Goal: Transaction & Acquisition: Purchase product/service

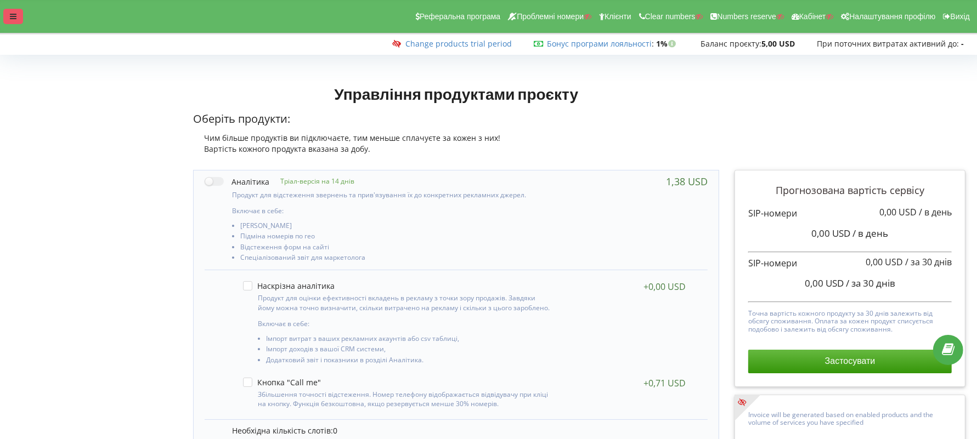
click at [17, 22] on div at bounding box center [13, 16] width 20 height 15
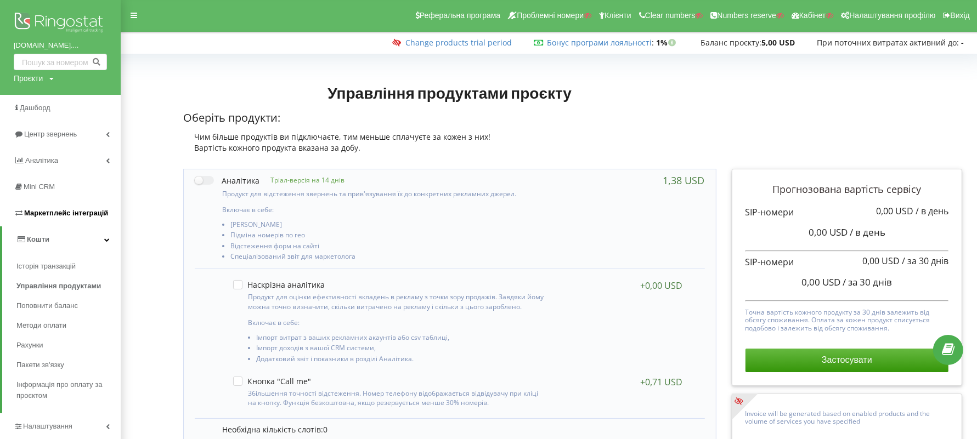
scroll to position [1, 0]
click at [76, 305] on span "Поповнити баланс" at bounding box center [49, 306] width 66 height 11
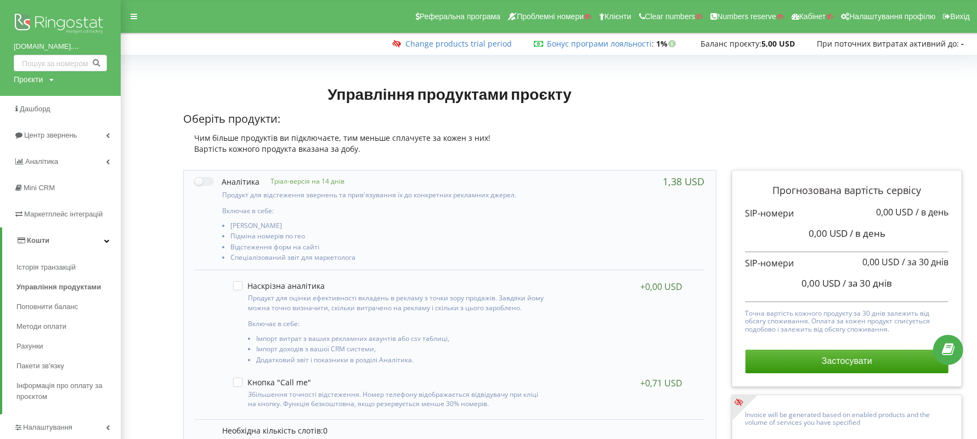
scroll to position [274, 0]
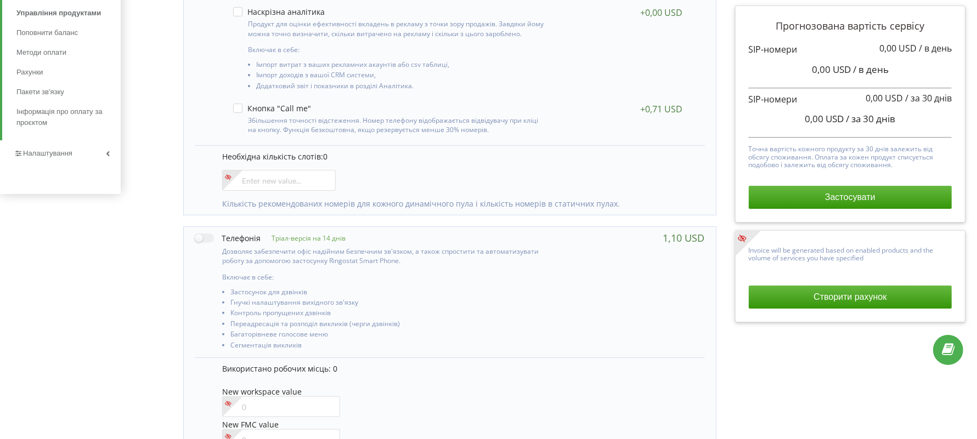
click at [217, 250] on div "Дозволяє забезпечити офіс надійним безпечним зв'язком, а також спростити та авт…" at bounding box center [373, 298] width 357 height 108
click at [211, 236] on label at bounding box center [228, 239] width 66 height 12
checkbox input "true"
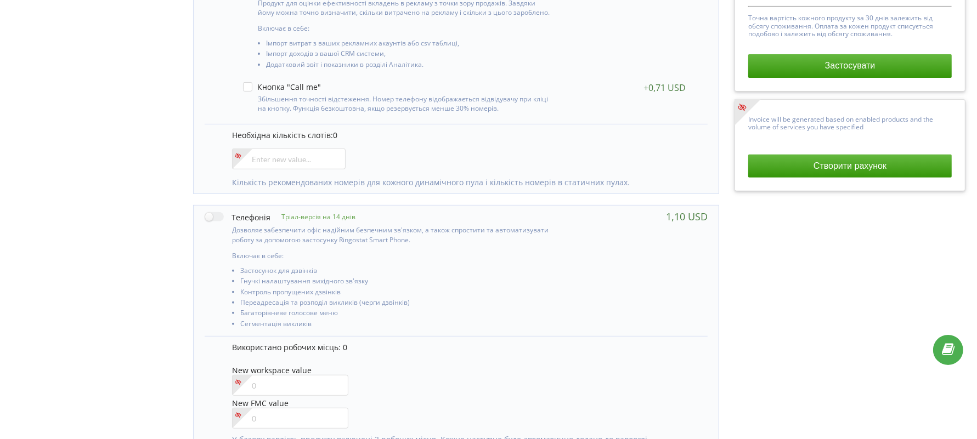
scroll to position [348, 0]
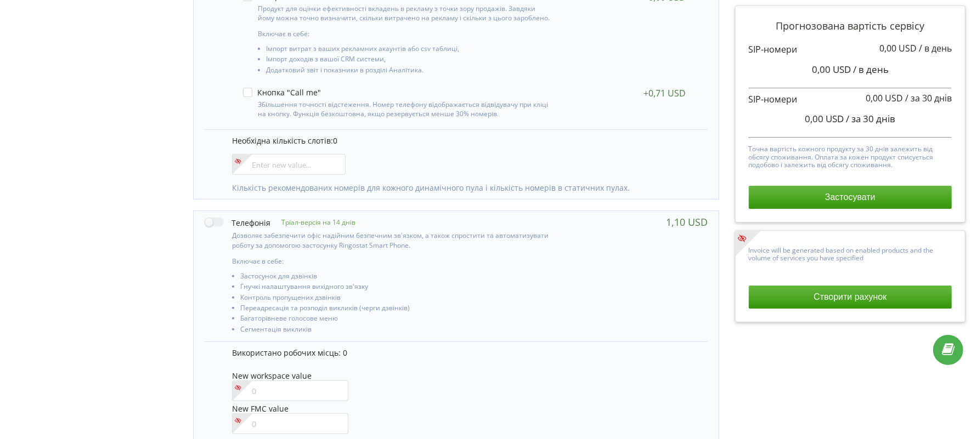
click at [205, 228] on div "Дозволяє забезпечити офіс надійним безпечним зв'язком, а також спростити та авт…" at bounding box center [381, 282] width 352 height 108
click at [219, 213] on div "Тріал-версія на 14 днів Включає в себе:" at bounding box center [456, 276] width 525 height 131
click at [220, 221] on label at bounding box center [238, 223] width 66 height 12
checkbox input "true"
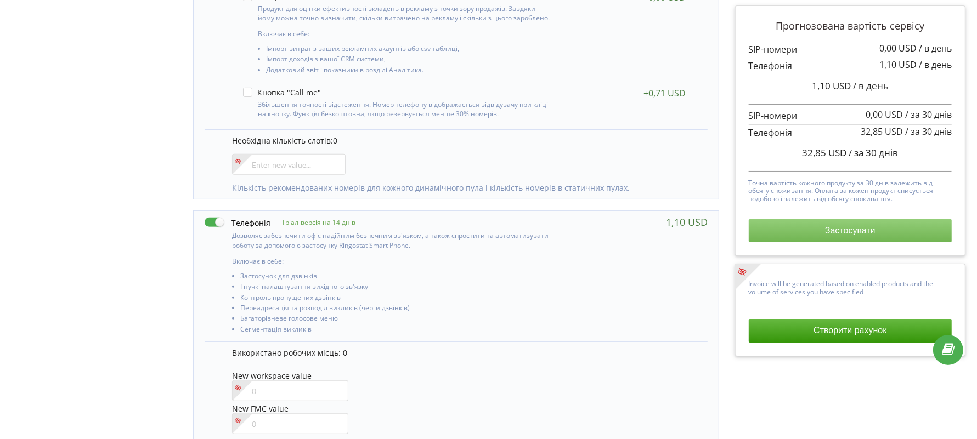
click at [856, 232] on button "Застосувати" at bounding box center [851, 230] width 204 height 23
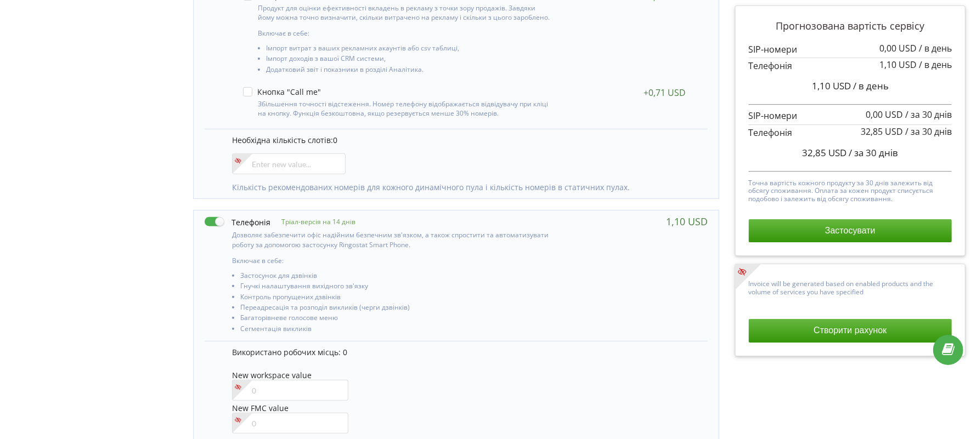
drag, startPoint x: 0, startPoint y: 239, endPoint x: 237, endPoint y: 276, distance: 239.9
click at [0, 239] on div "Всі продукти відключені. Активуйте продукти перед тим як перейти до оплати. 0" at bounding box center [488, 179] width 977 height 963
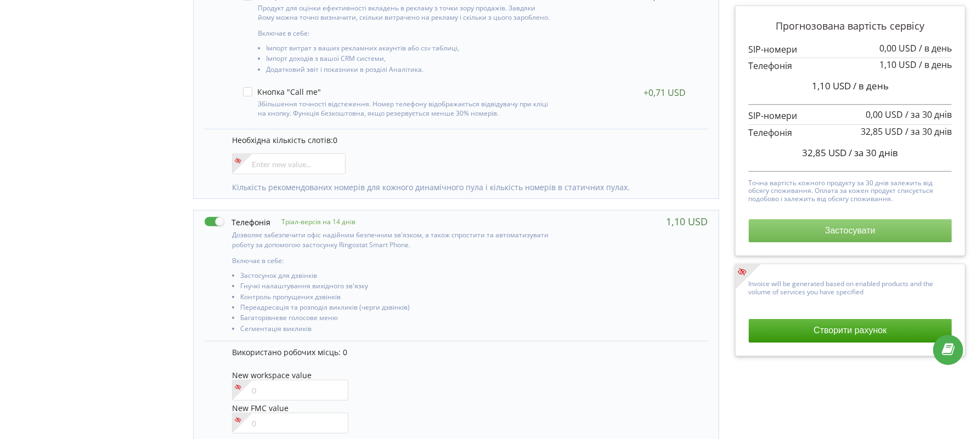
click at [858, 228] on button "Застосувати" at bounding box center [851, 230] width 204 height 23
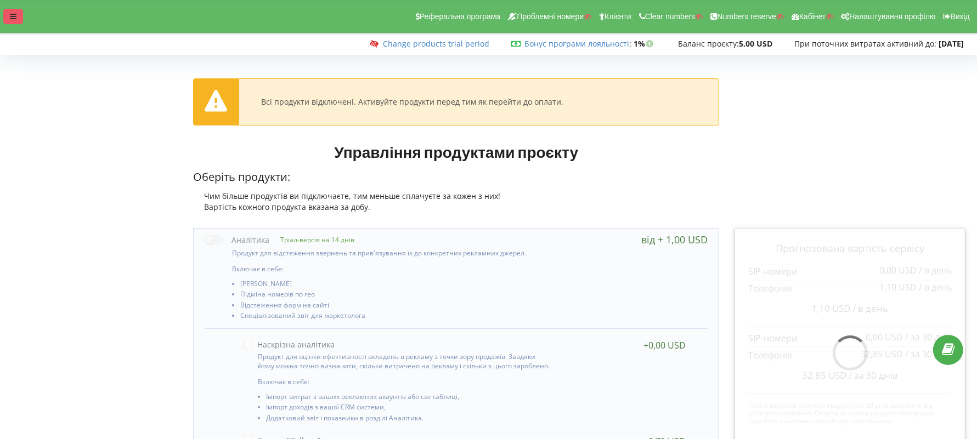
click at [17, 12] on div at bounding box center [13, 16] width 20 height 15
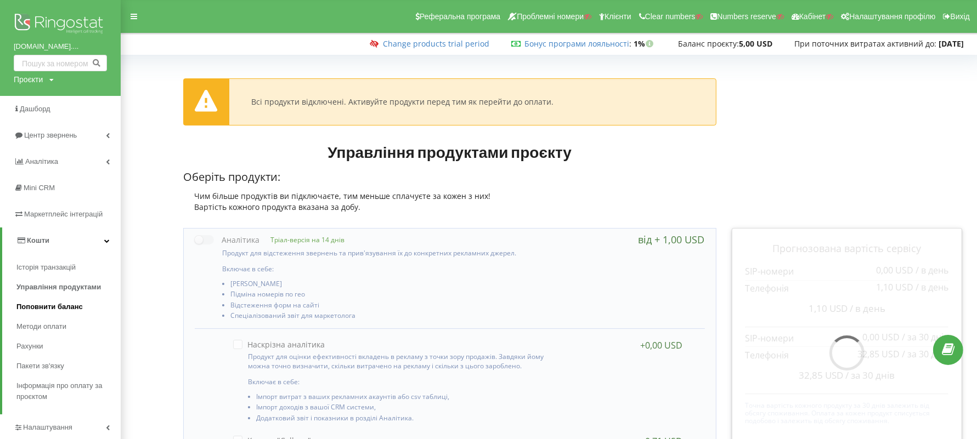
click at [82, 302] on span "Поповнити баланс" at bounding box center [49, 307] width 66 height 11
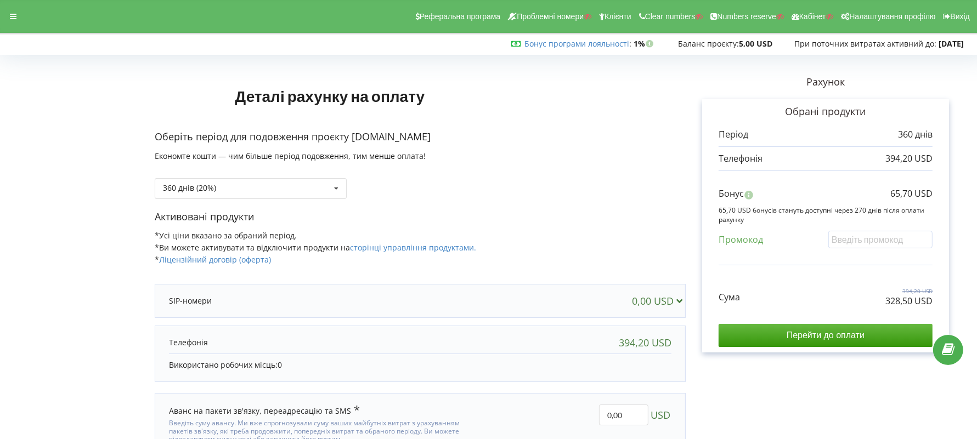
click at [1, 14] on div "Реферальна програма Проблемні номери Клієнти Clear numbers Numbers reserve Кабі…" at bounding box center [488, 16] width 993 height 33
click at [5, 14] on div at bounding box center [13, 16] width 20 height 15
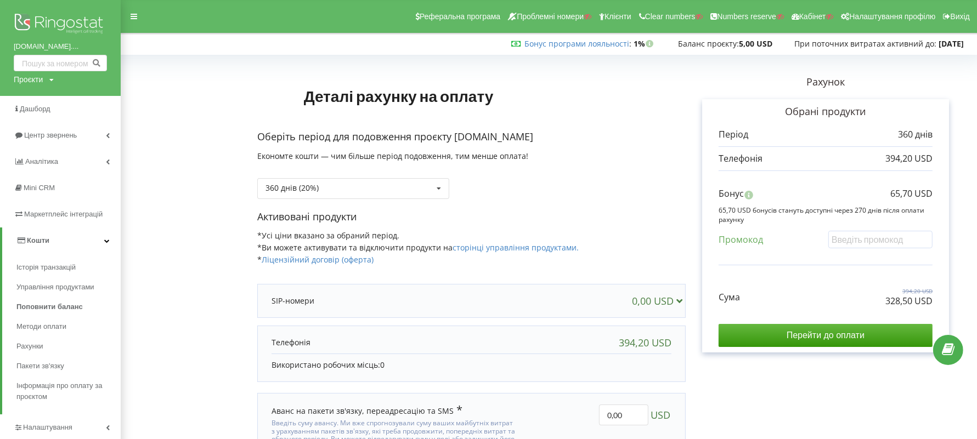
click at [316, 200] on div "Оберіть період для подовження проєкту prosto.education.kids.ua Економте кошти —…" at bounding box center [471, 170] width 429 height 80
click at [316, 196] on div "360 днів (20%) Поповнити баланс без подовження" at bounding box center [353, 188] width 192 height 21
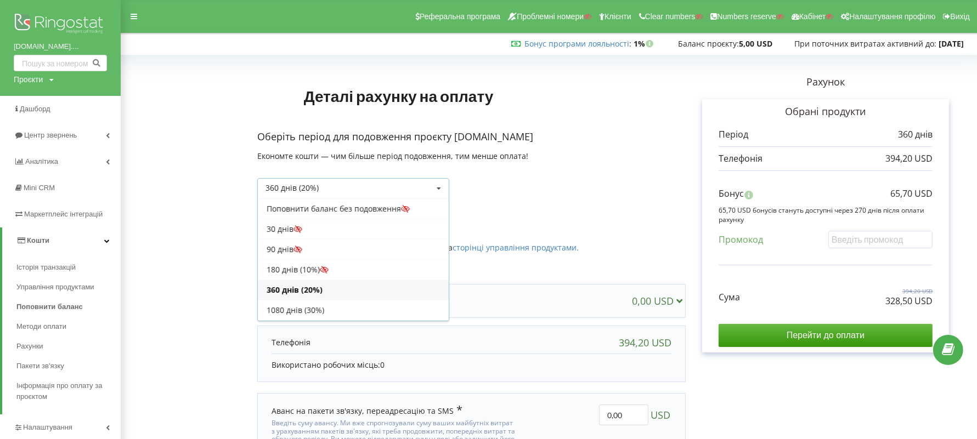
scroll to position [18, 0]
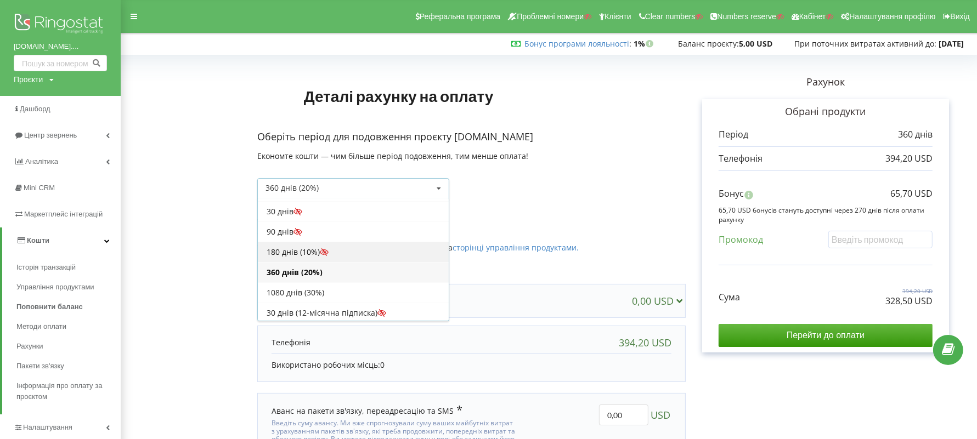
click at [306, 251] on div "180 днів (10%)" at bounding box center [353, 252] width 191 height 20
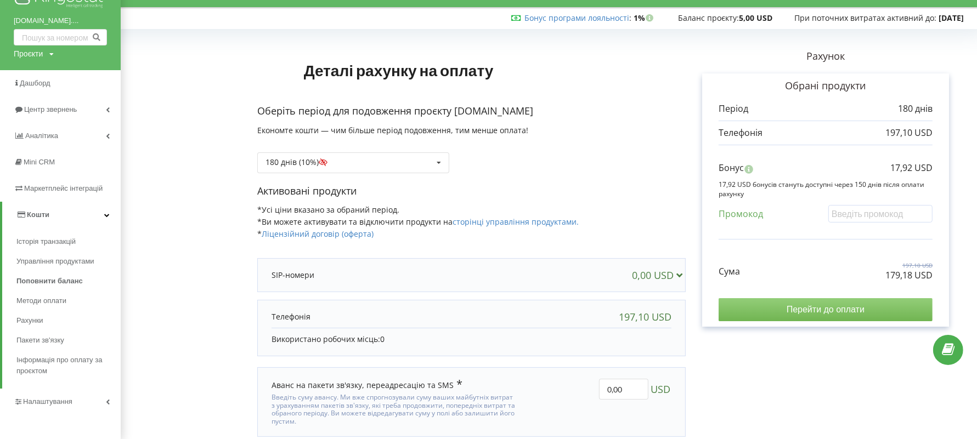
scroll to position [67, 0]
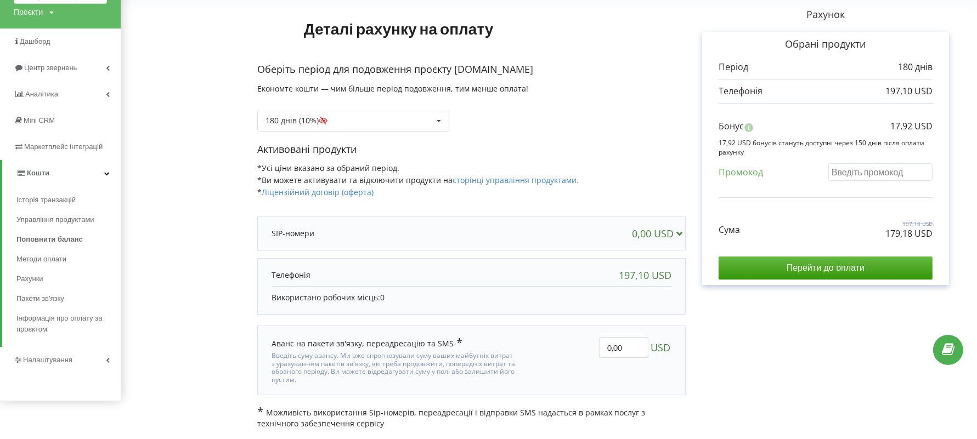
click at [848, 174] on input "text" at bounding box center [881, 172] width 104 height 17
paste input "YIRH-PCFC,"
type input "YIRH-PCFC"
click at [573, 155] on div "Деталі рахунку на оплату Оберіть період для подовження проєкту prosto.education…" at bounding box center [548, 210] width 833 height 438
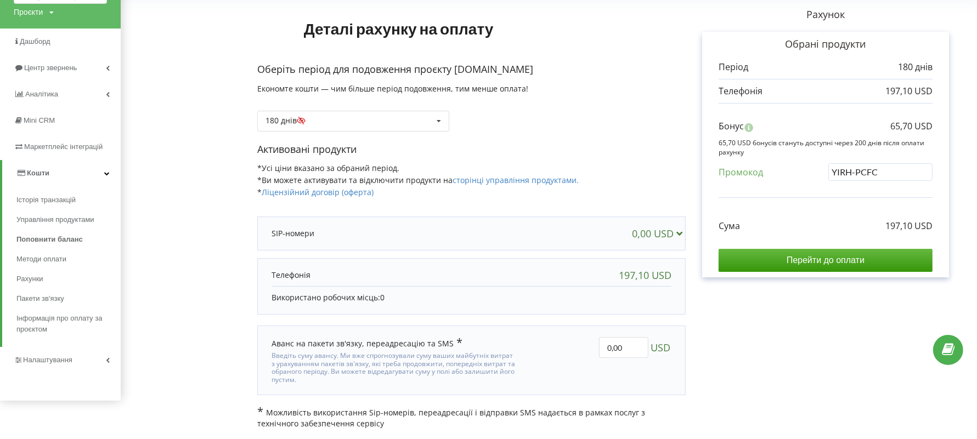
scroll to position [67, 0]
paste input "89,9"
drag, startPoint x: 630, startPoint y: 351, endPoint x: 608, endPoint y: 346, distance: 22.0
click at [608, 346] on input "0,00" at bounding box center [623, 348] width 49 height 21
type input "89,9"
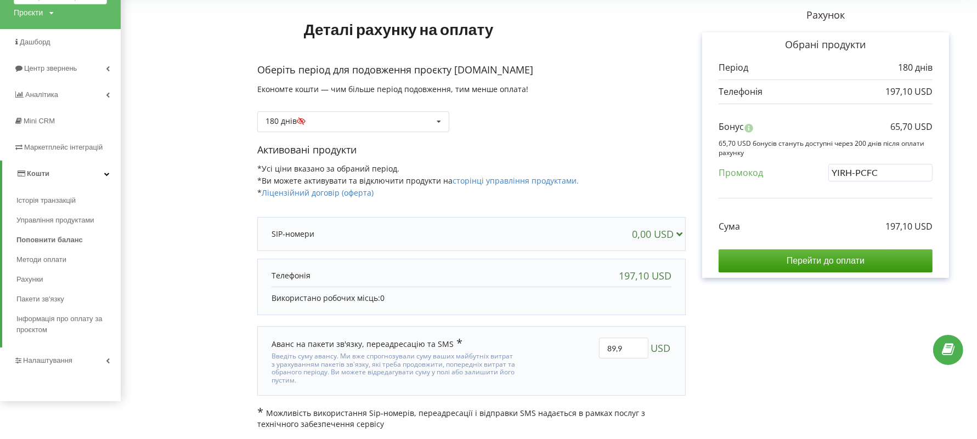
click at [743, 372] on div "Деталі рахунку на оплату Оберіть період для подовження проєкту prosto.education…" at bounding box center [548, 211] width 833 height 438
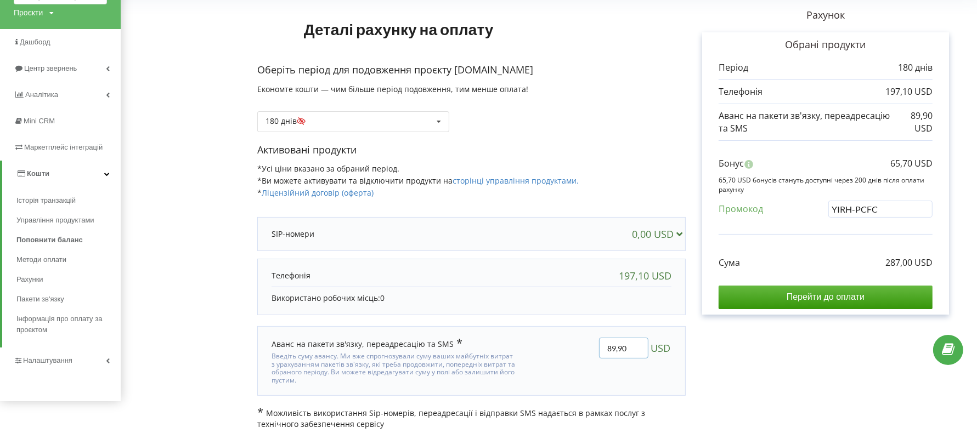
click at [618, 346] on input "89,90" at bounding box center [623, 348] width 49 height 21
click at [782, 363] on div "Рахунок Обрані продукти Період 180 днів 197,10 USD 89,90 USD Бонус" at bounding box center [826, 211] width 280 height 438
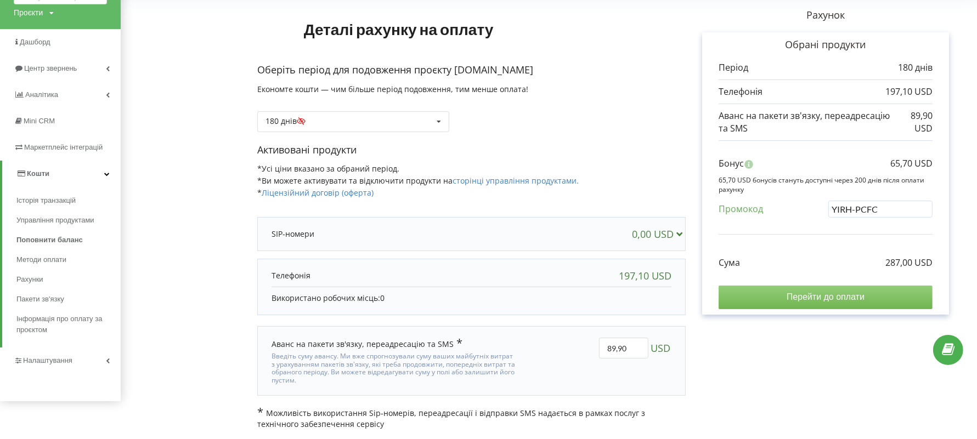
click at [815, 301] on input "Перейти до оплати" at bounding box center [826, 297] width 214 height 23
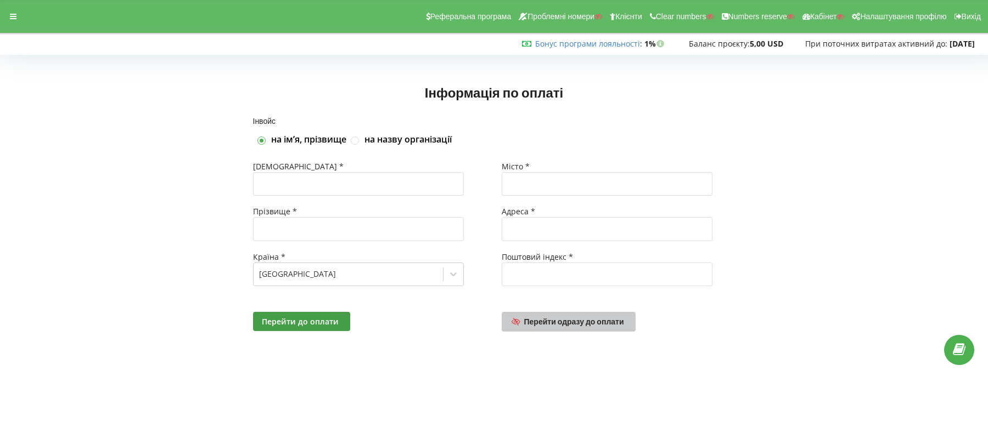
click at [526, 324] on span "Перейти одразу до оплати" at bounding box center [574, 321] width 100 height 9
click at [0, 24] on div "Реферальна програма Проблемні номери Клієнти Clear numbers Numbers reserve Кабі…" at bounding box center [493, 16] width 1003 height 33
click at [5, 18] on div at bounding box center [13, 16] width 20 height 15
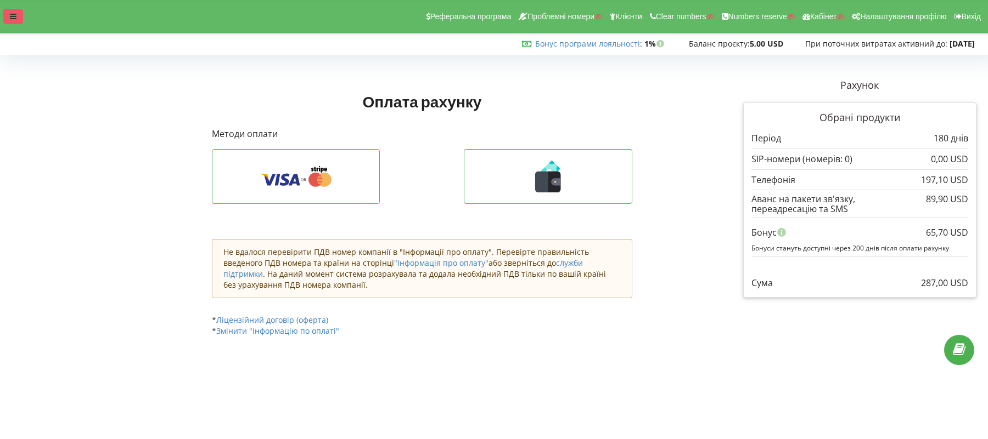
click at [17, 21] on div at bounding box center [13, 16] width 20 height 15
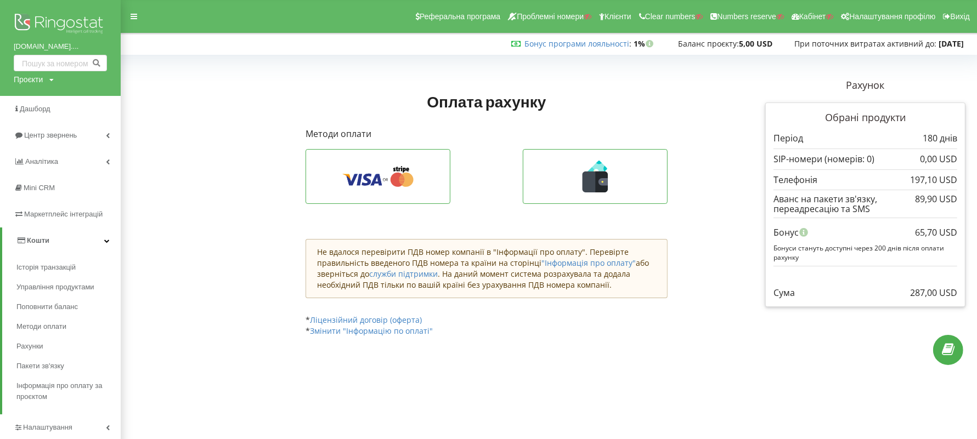
click at [78, 27] on img at bounding box center [60, 24] width 93 height 27
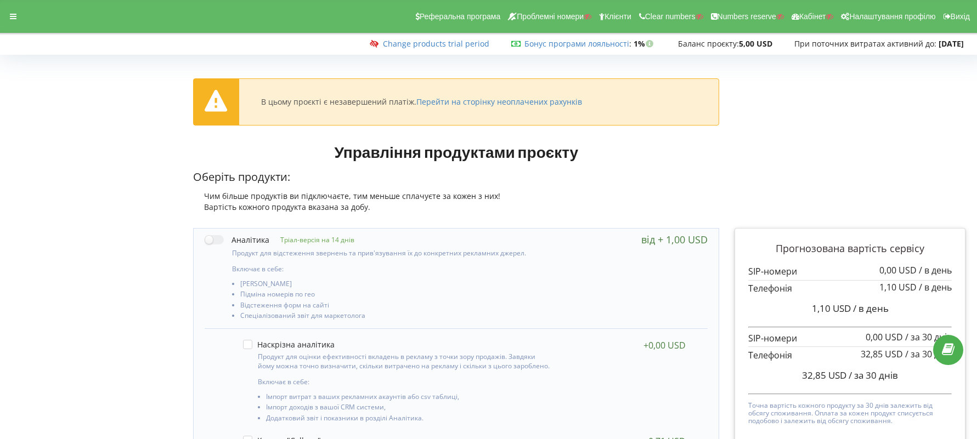
click at [22, 13] on div at bounding box center [13, 16] width 20 height 15
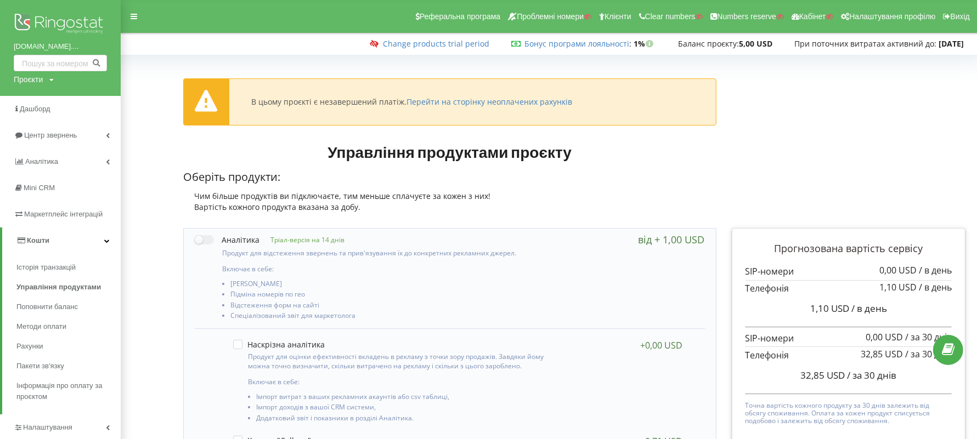
drag, startPoint x: 960, startPoint y: 167, endPoint x: 909, endPoint y: 59, distance: 119.3
click at [960, 167] on div "Управління продуктами проєкту Оберіть продукти: Чим більше продуктів ви підключ…" at bounding box center [575, 179] width 798 height 84
